Goal: Information Seeking & Learning: Find specific fact

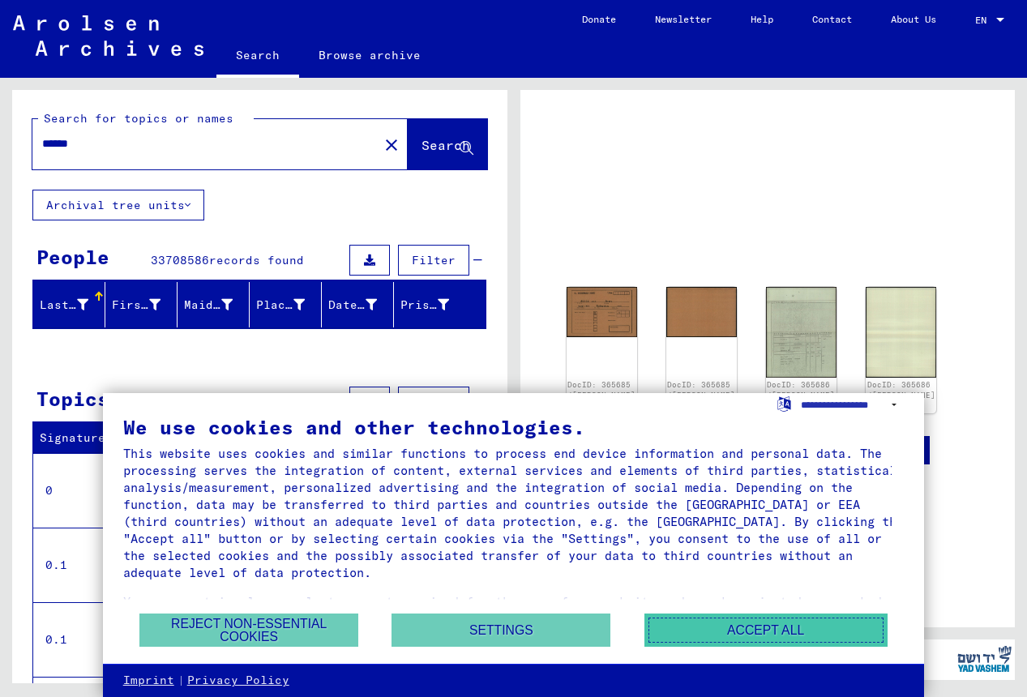
click at [739, 625] on button "Accept all" at bounding box center [766, 630] width 243 height 33
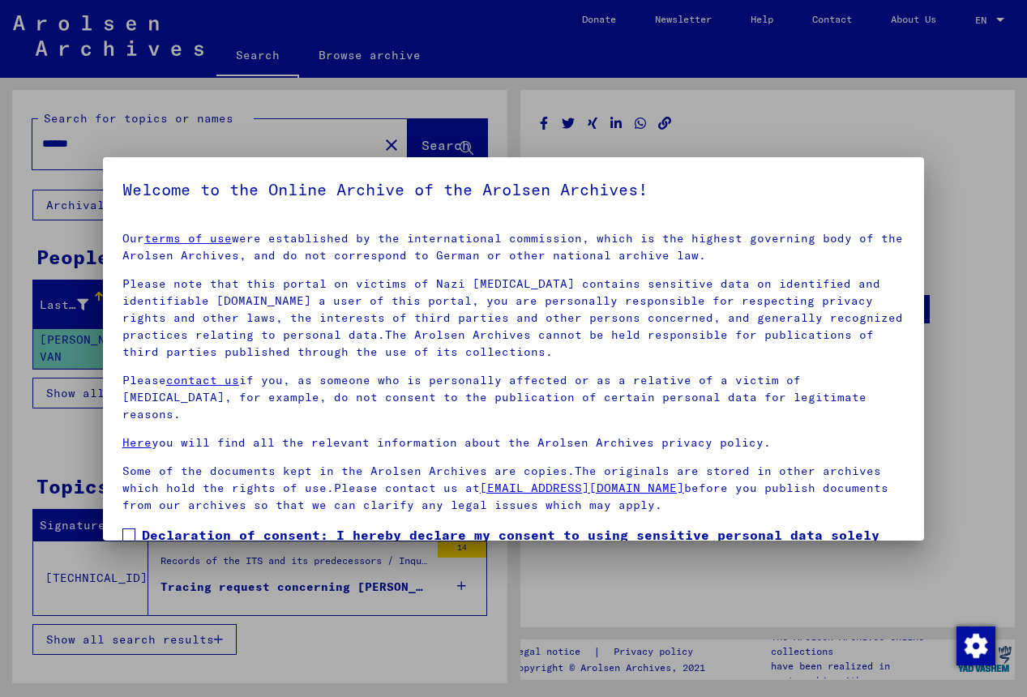
click at [54, 441] on div at bounding box center [513, 348] width 1027 height 697
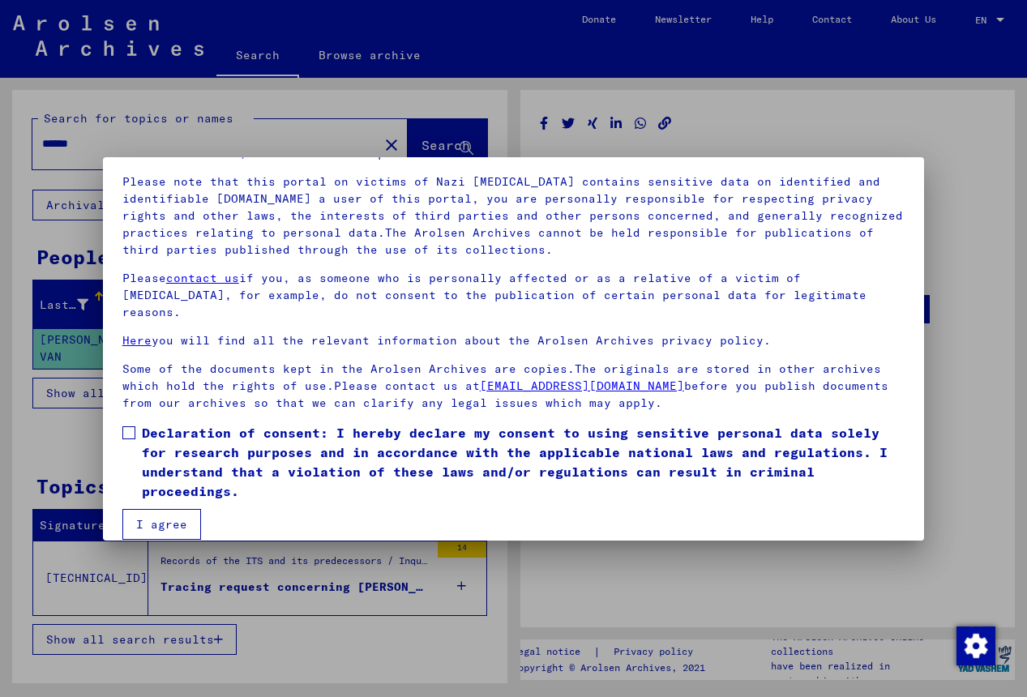
scroll to position [104, 0]
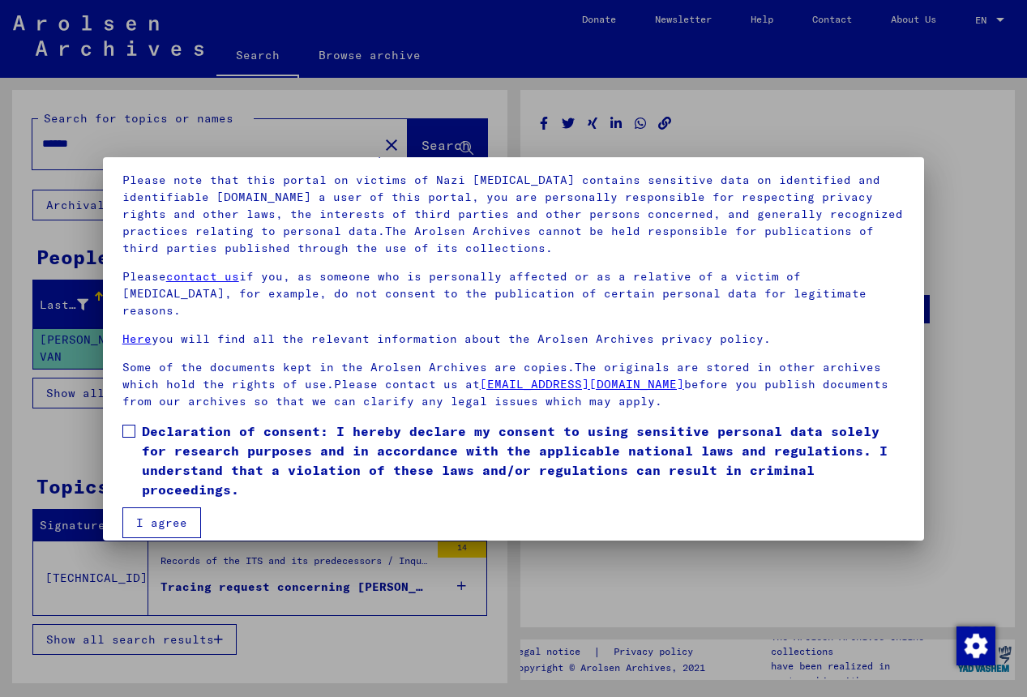
click at [156, 508] on button "I agree" at bounding box center [161, 523] width 79 height 31
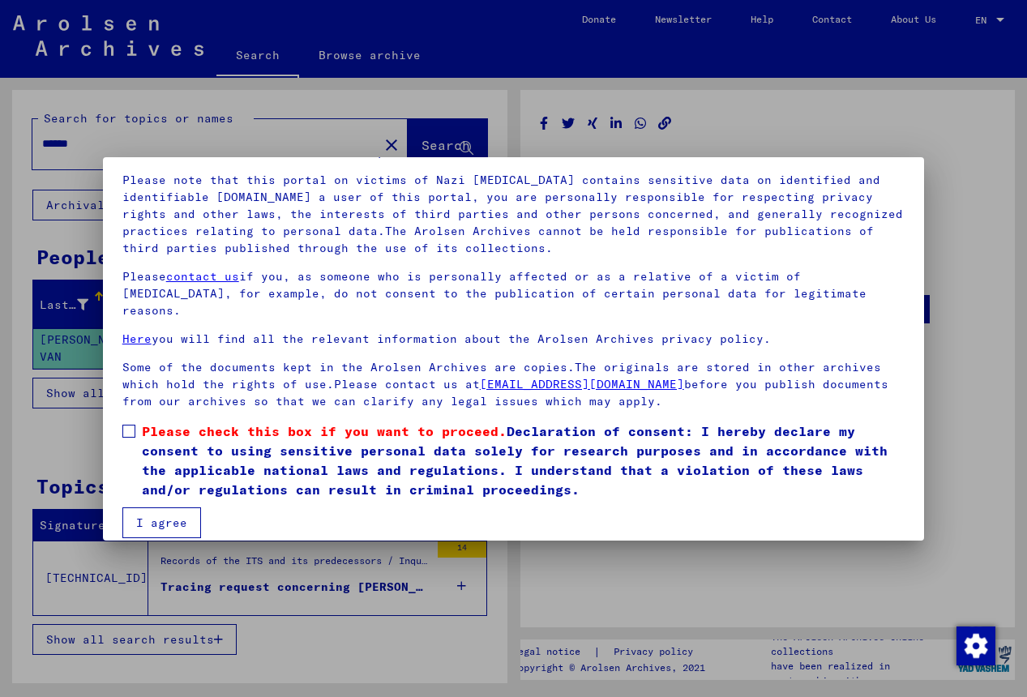
click at [156, 508] on button "I agree" at bounding box center [161, 523] width 79 height 31
click at [154, 423] on span "Please check this box if you want to proceed." at bounding box center [324, 431] width 365 height 16
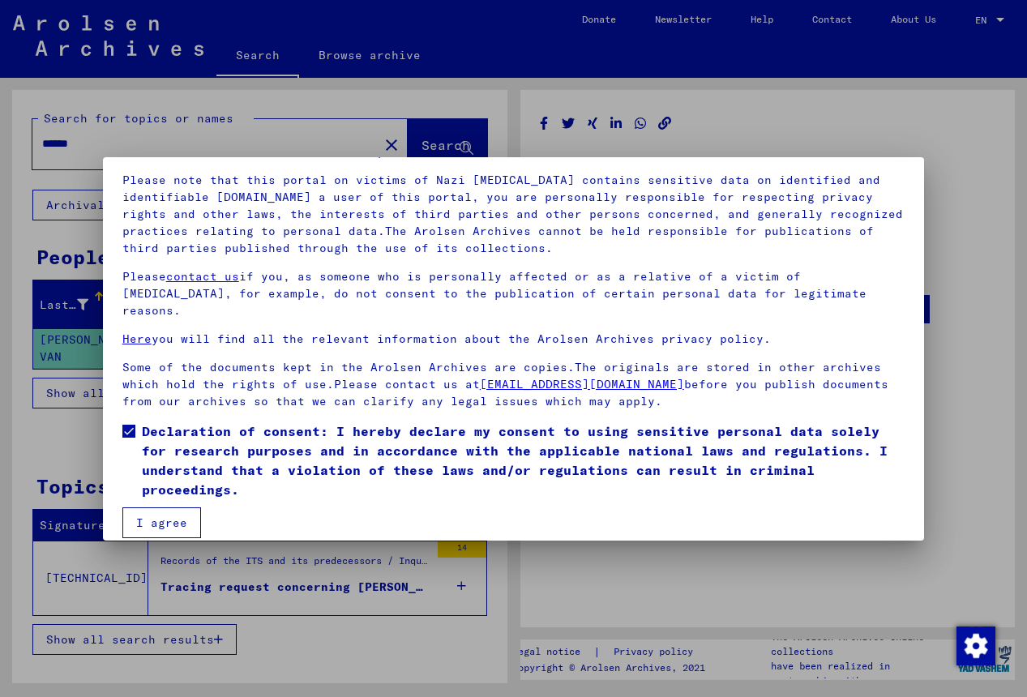
click at [159, 509] on button "I agree" at bounding box center [161, 523] width 79 height 31
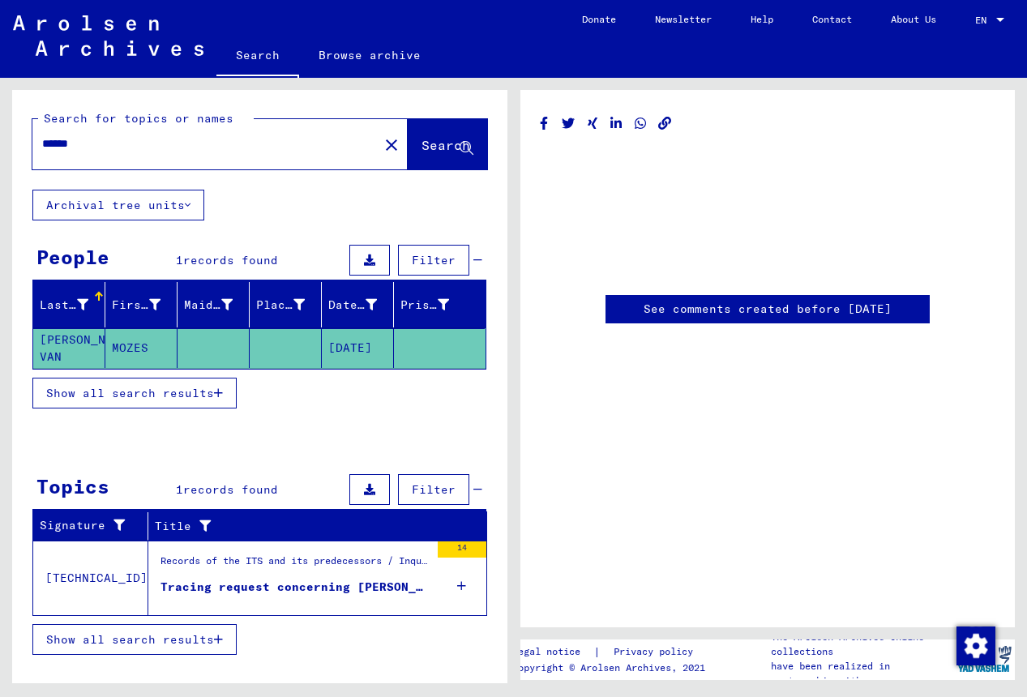
click at [345, 348] on mat-cell "[DATE]" at bounding box center [358, 348] width 72 height 40
